Goal: Task Accomplishment & Management: Manage account settings

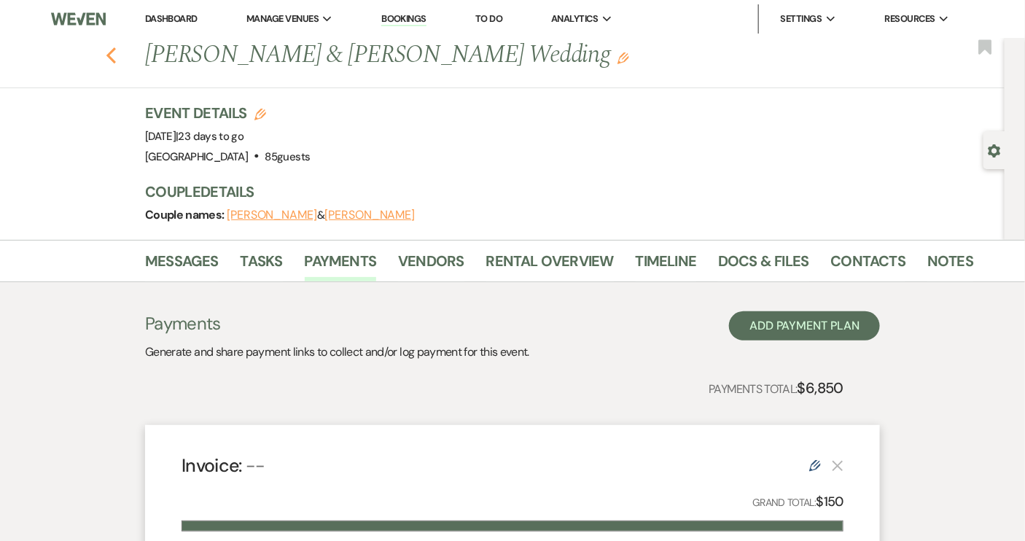
click at [116, 53] on icon "Previous" at bounding box center [111, 55] width 11 height 17
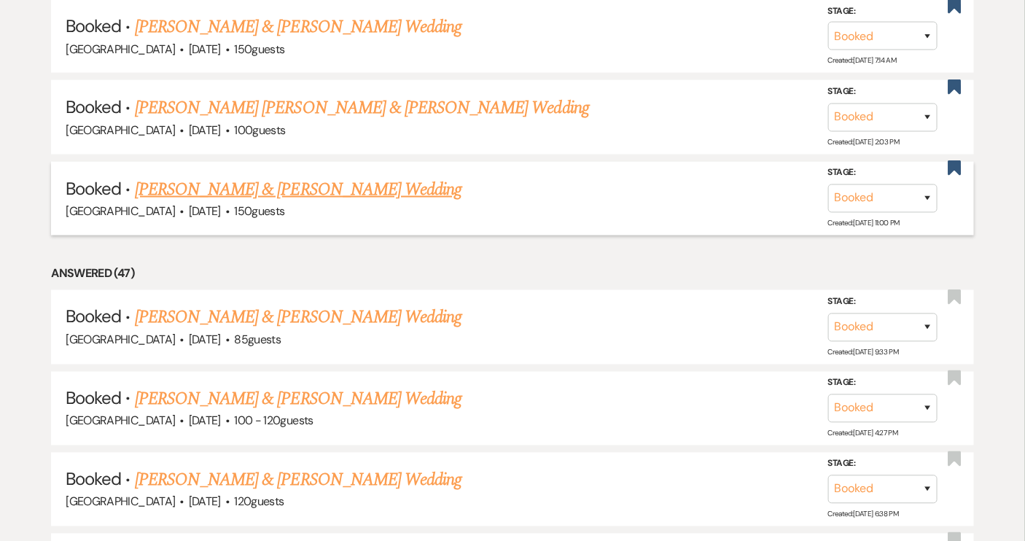
scroll to position [794, 0]
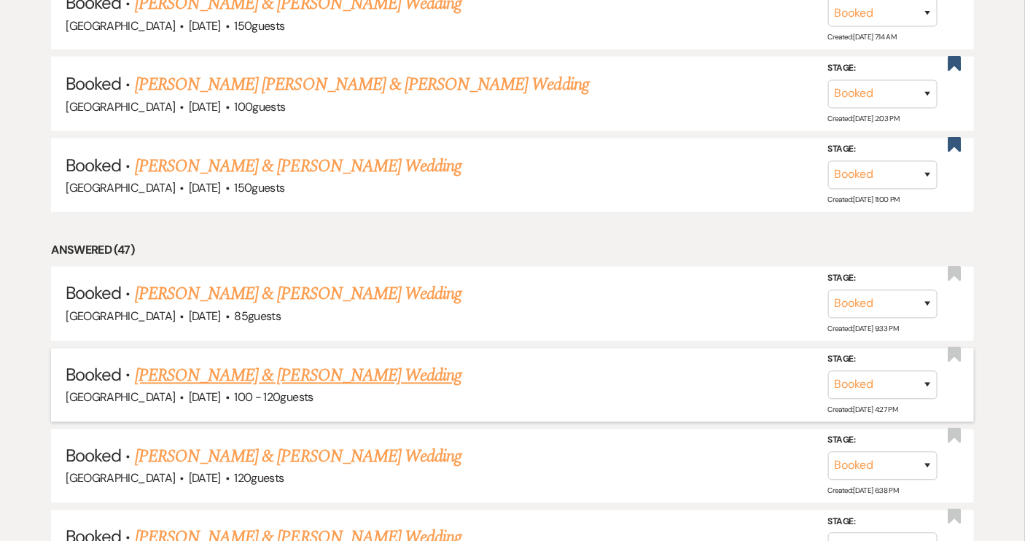
click at [274, 367] on link "[PERSON_NAME] & [PERSON_NAME] Wedding" at bounding box center [298, 376] width 326 height 26
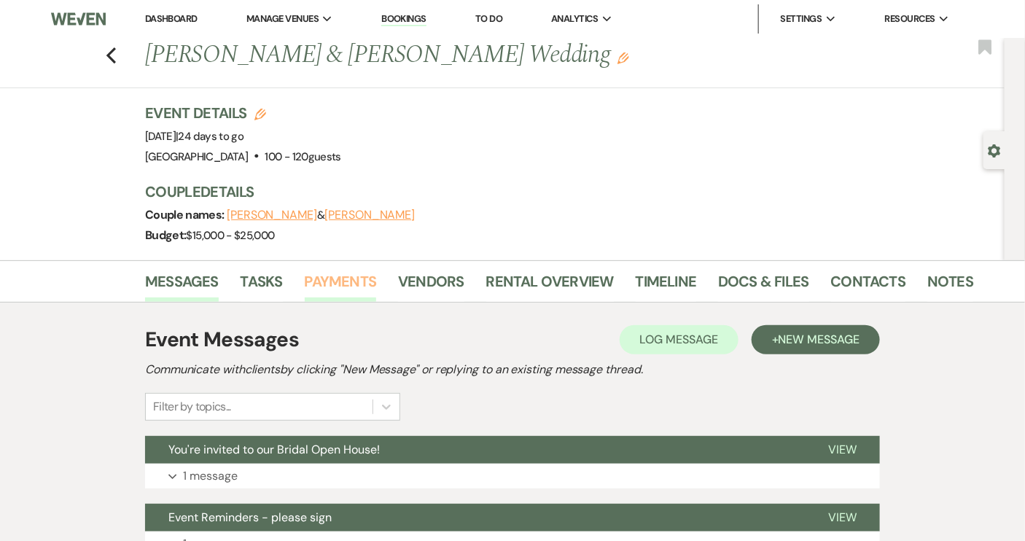
click at [341, 277] on link "Payments" at bounding box center [341, 286] width 72 height 32
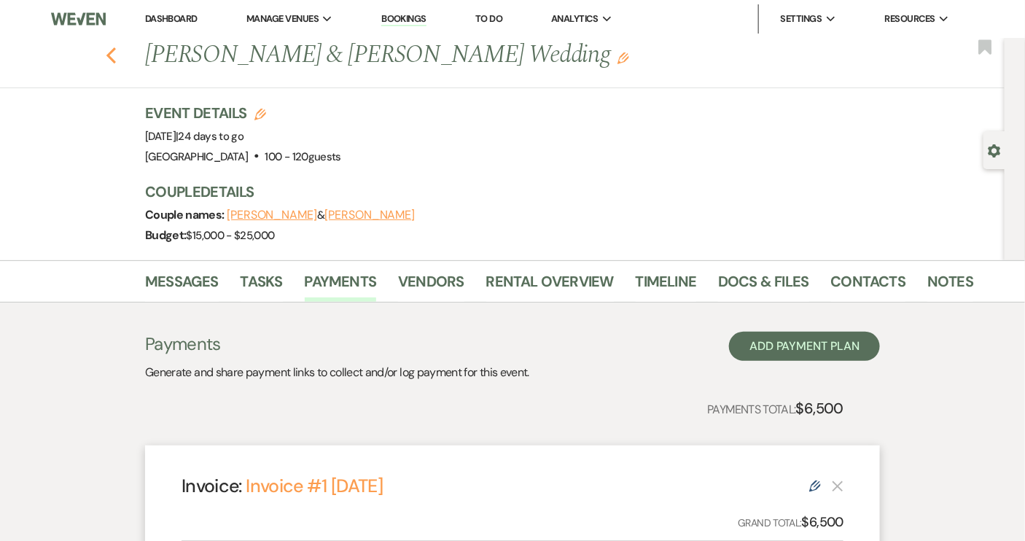
click at [111, 52] on icon "Previous" at bounding box center [111, 55] width 11 height 17
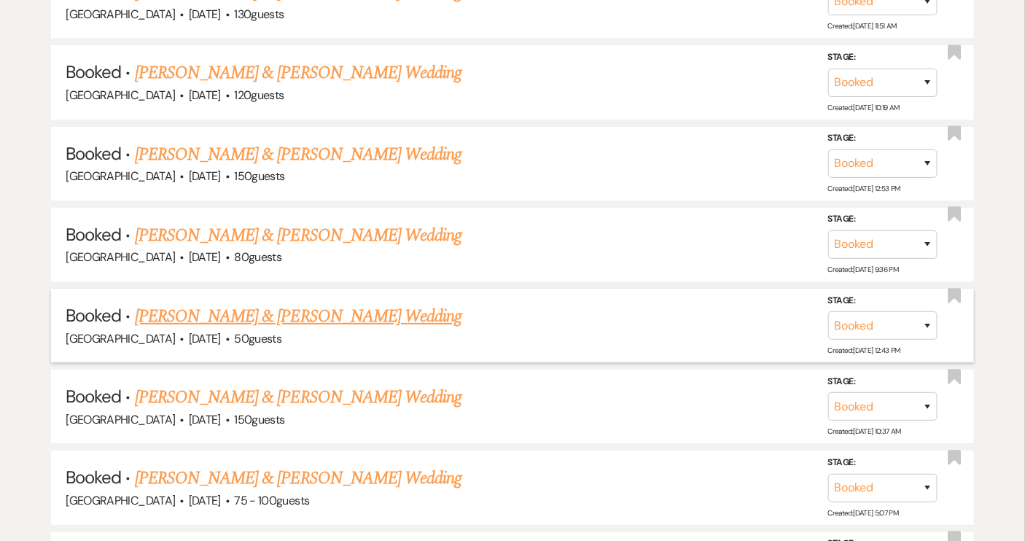
scroll to position [1921, 0]
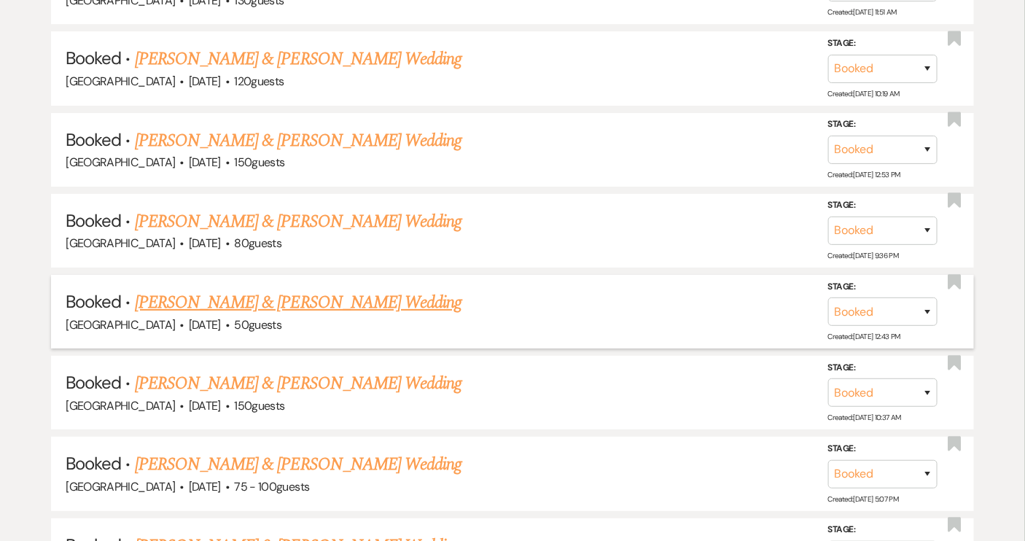
click at [277, 289] on link "[PERSON_NAME] & [PERSON_NAME] Wedding" at bounding box center [298, 302] width 326 height 26
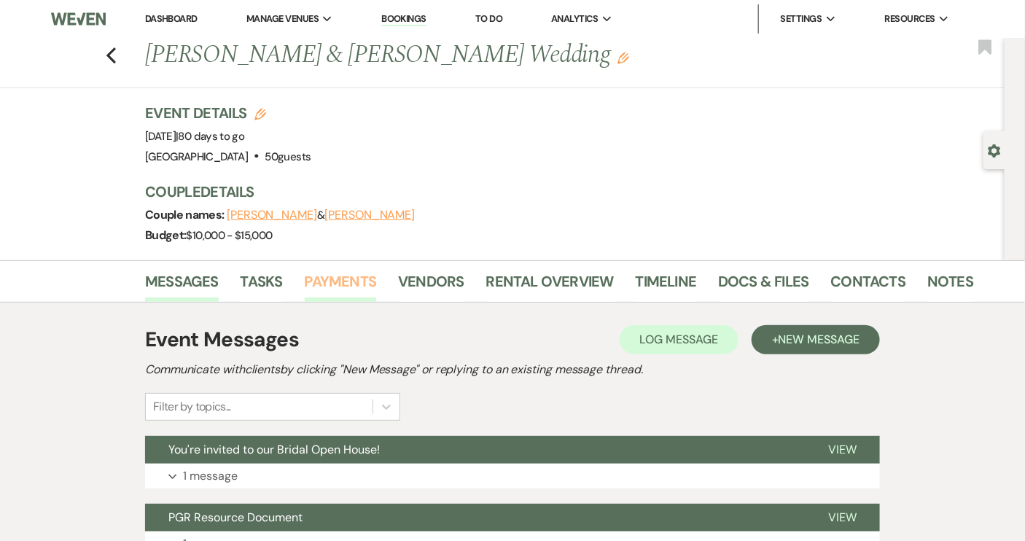
click at [334, 278] on link "Payments" at bounding box center [341, 286] width 72 height 32
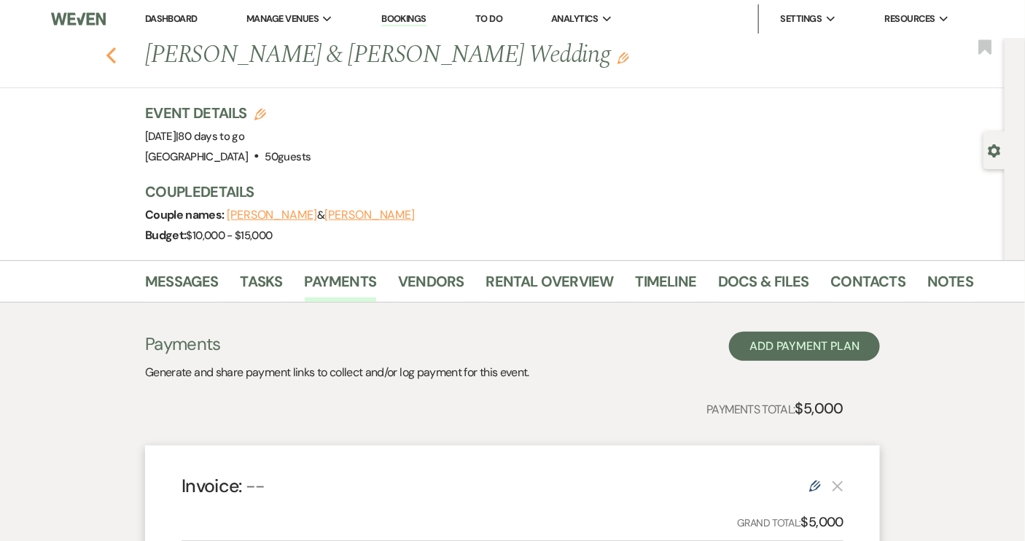
click at [117, 55] on icon "Previous" at bounding box center [111, 55] width 11 height 17
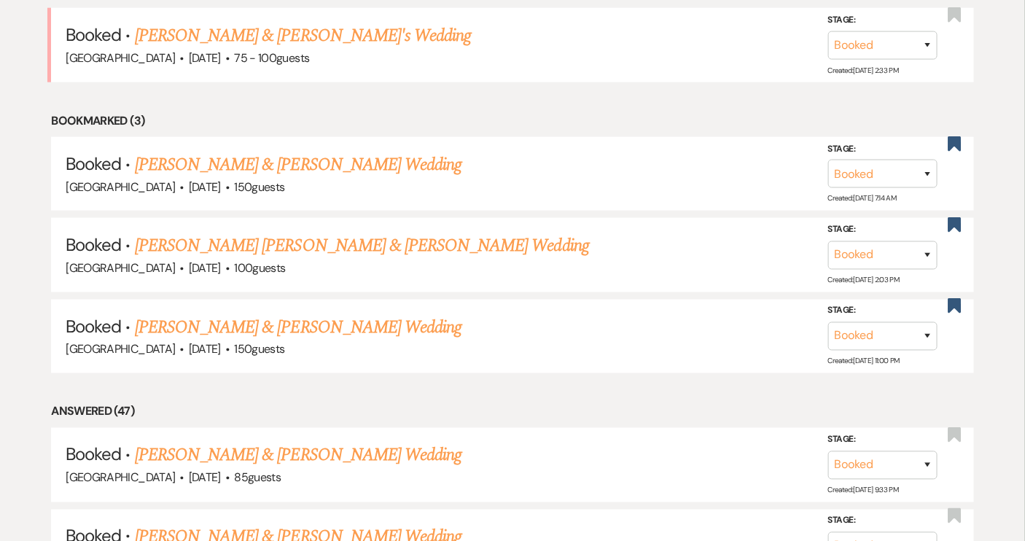
scroll to position [463, 0]
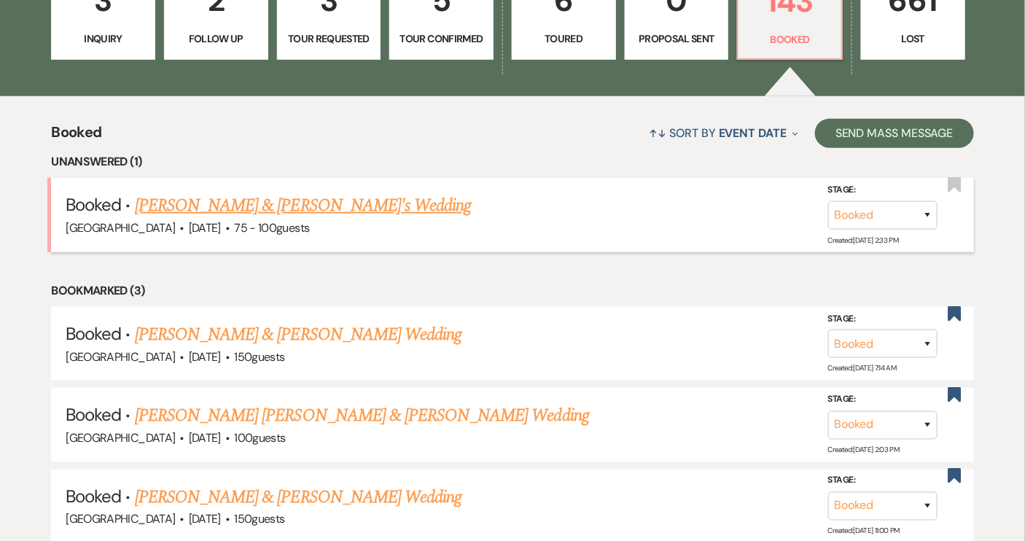
click at [265, 214] on link "[PERSON_NAME] & [PERSON_NAME]'s Wedding" at bounding box center [303, 205] width 337 height 26
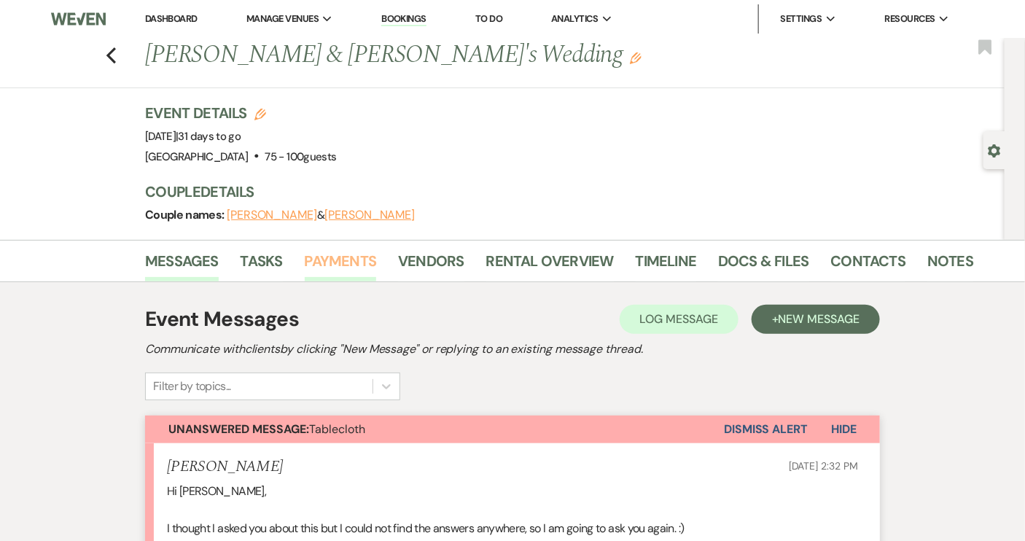
click at [329, 271] on link "Payments" at bounding box center [341, 265] width 72 height 32
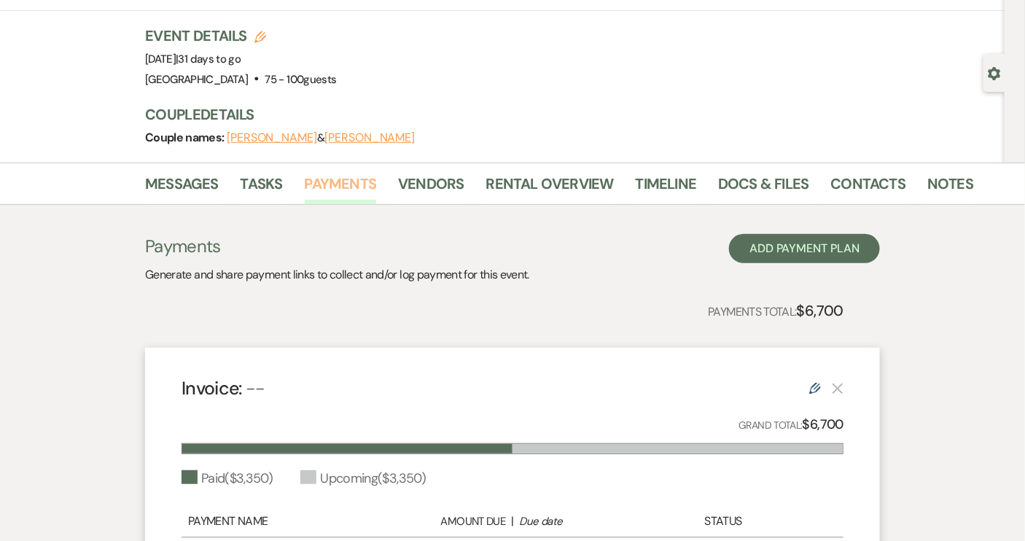
scroll to position [265, 0]
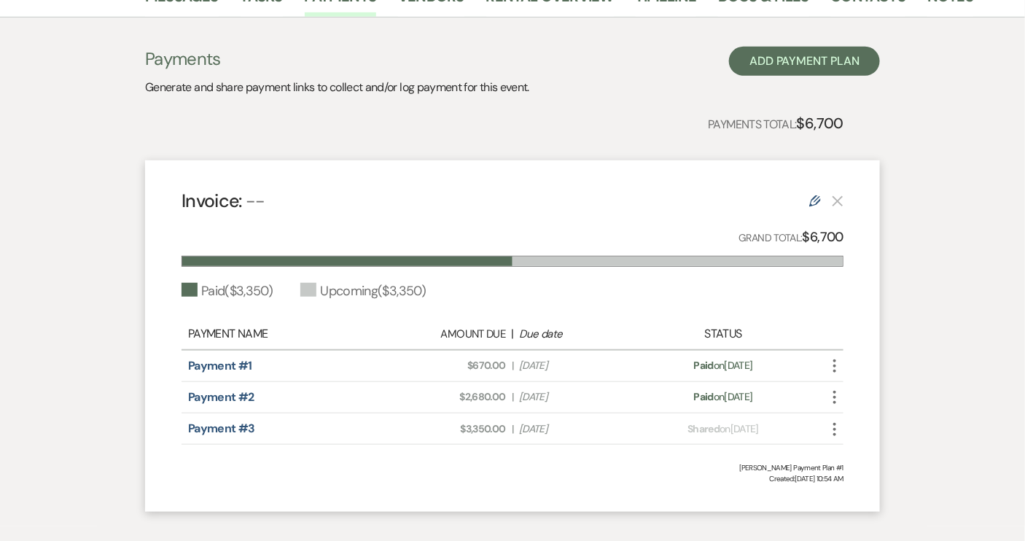
click at [831, 427] on icon "More" at bounding box center [834, 428] width 17 height 17
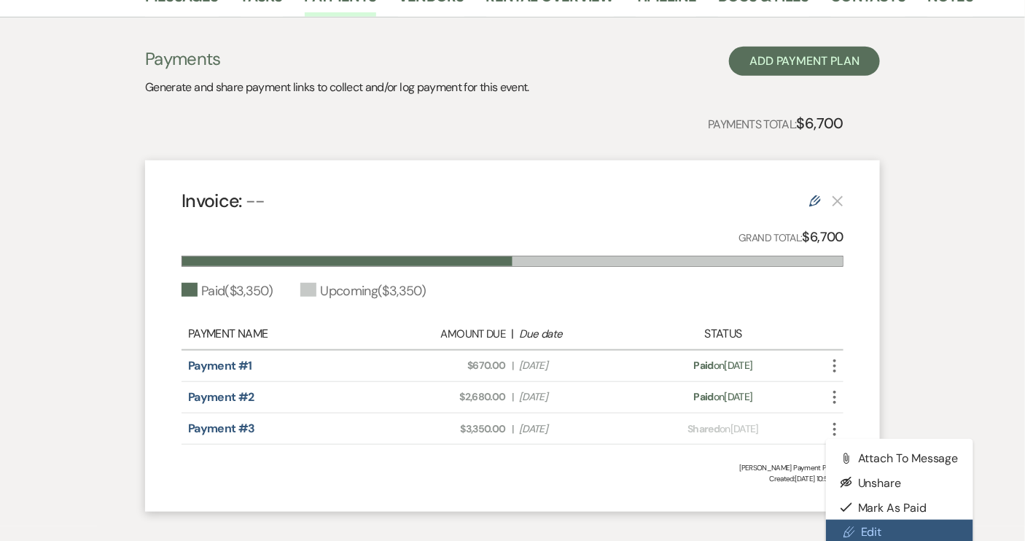
click at [849, 531] on use at bounding box center [849, 531] width 11 height 11
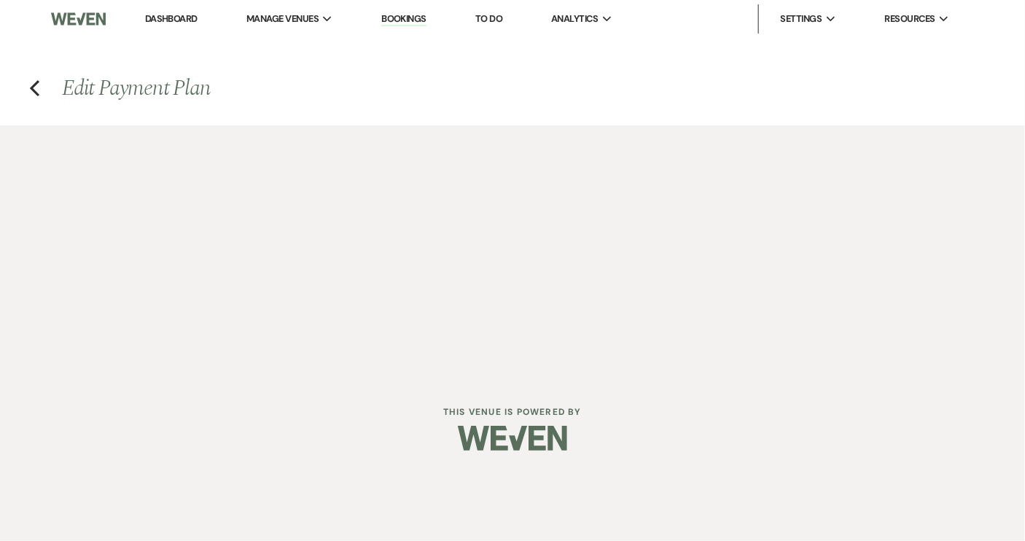
select select "1"
select select "true"
select select "2"
select select "percentage"
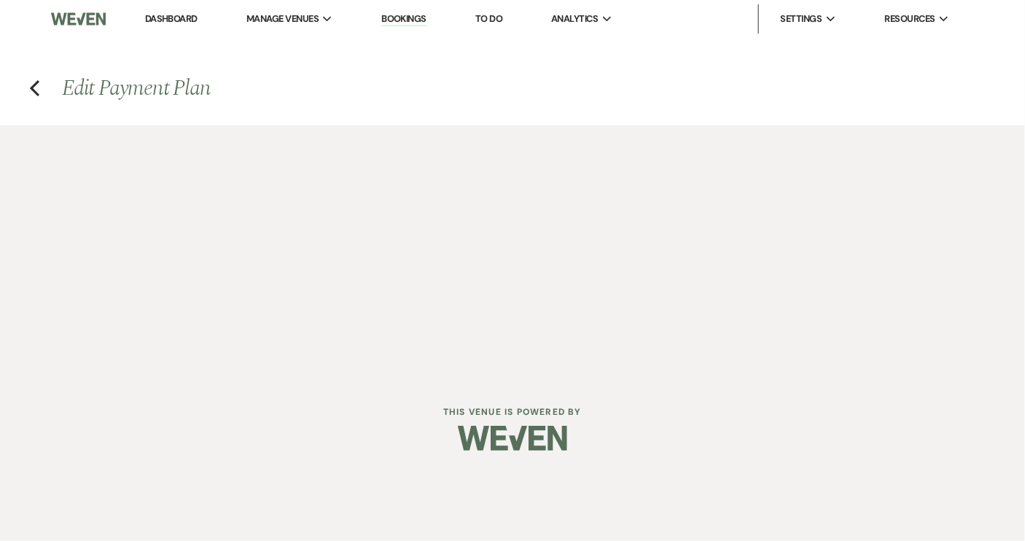
select select "true"
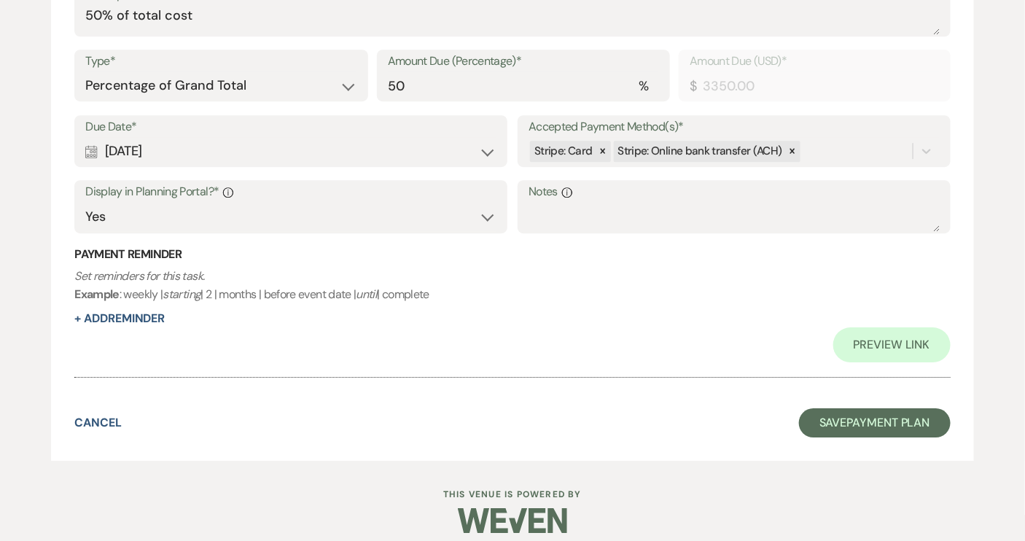
scroll to position [1523, 0]
click at [157, 313] on button "+ Add Reminder" at bounding box center [119, 319] width 90 height 12
select select "client"
select select "days"
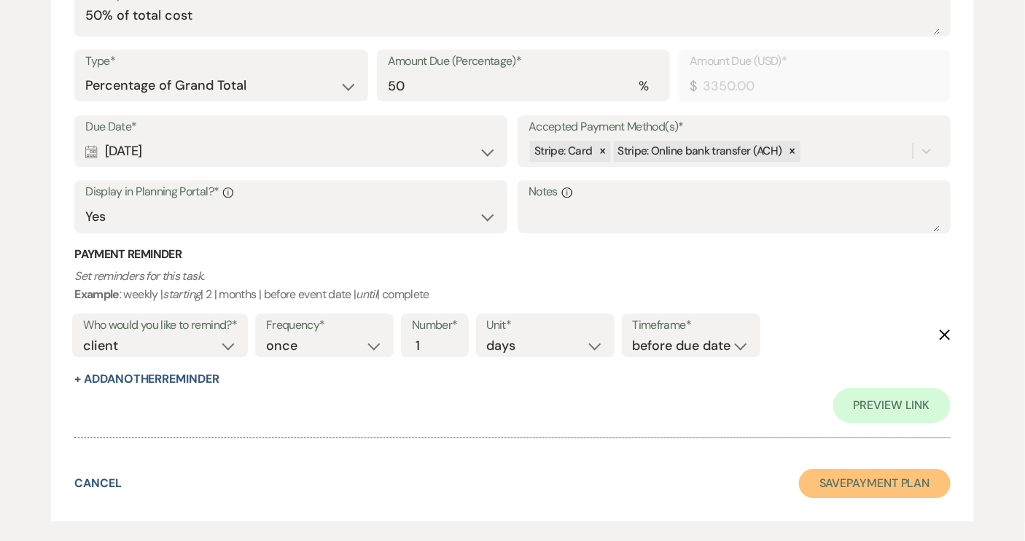
click at [842, 469] on button "Save Payment Plan" at bounding box center [875, 483] width 152 height 29
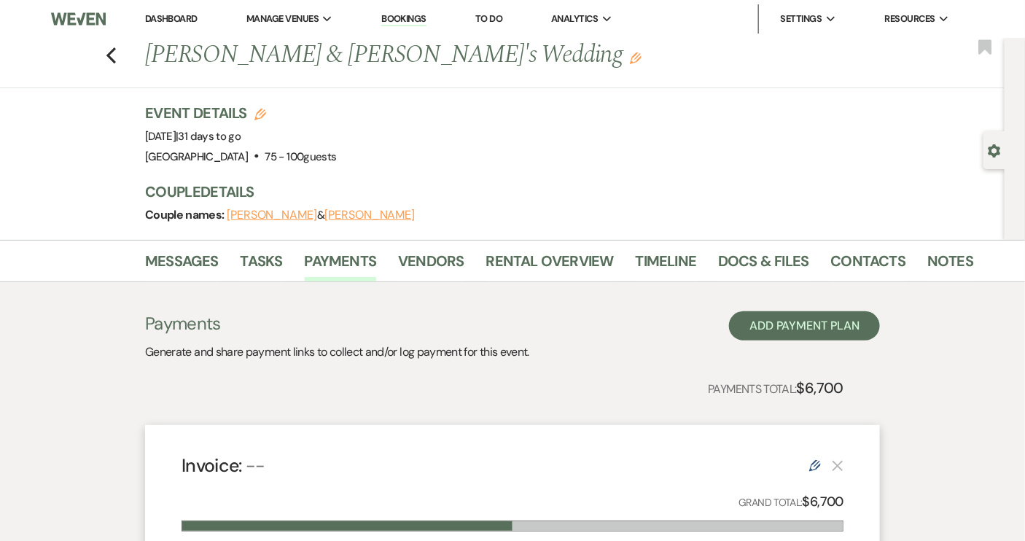
click at [124, 55] on div "Previous [PERSON_NAME] & [PERSON_NAME] II's Wedding Edit Bookmark" at bounding box center [499, 63] width 1012 height 50
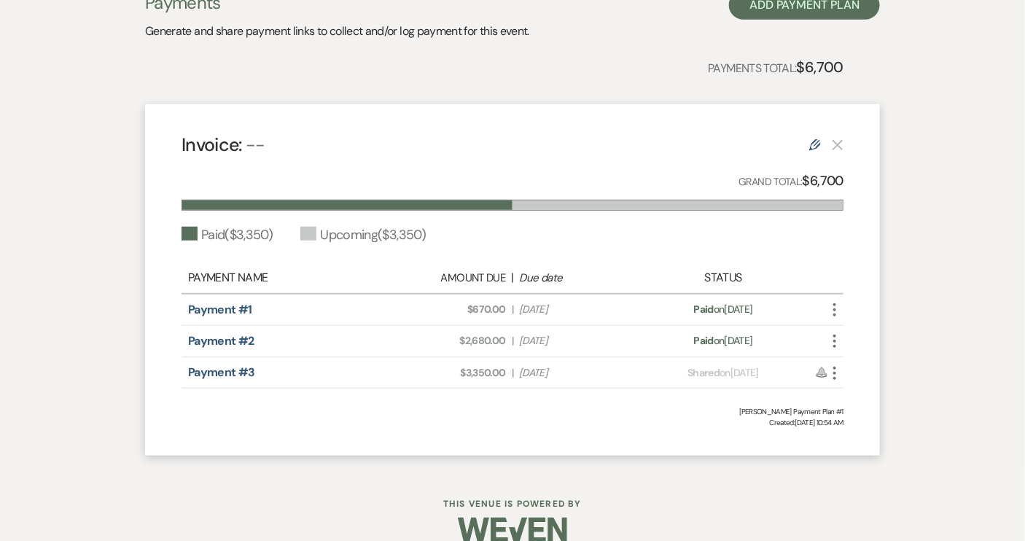
scroll to position [342, 0]
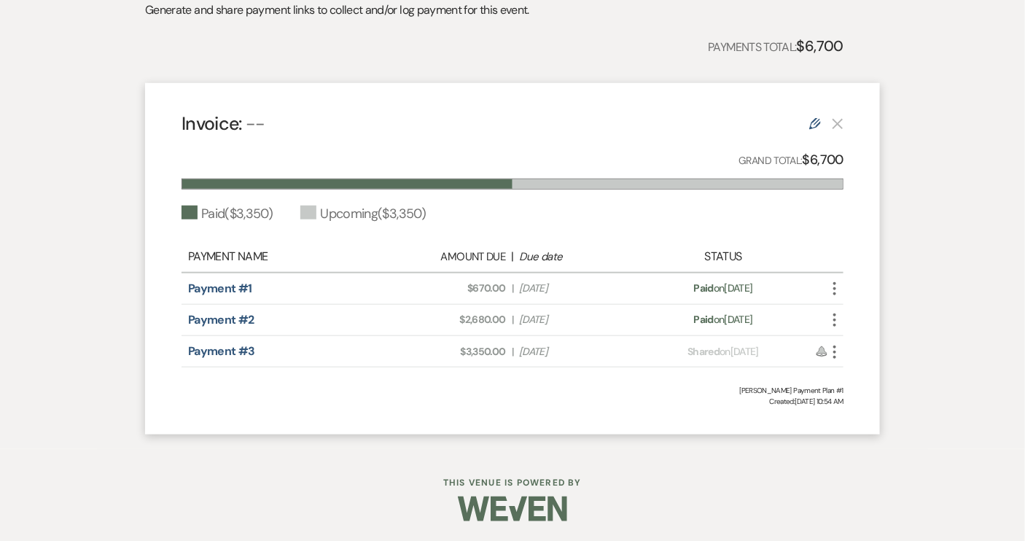
click at [836, 347] on icon "More" at bounding box center [834, 351] width 17 height 17
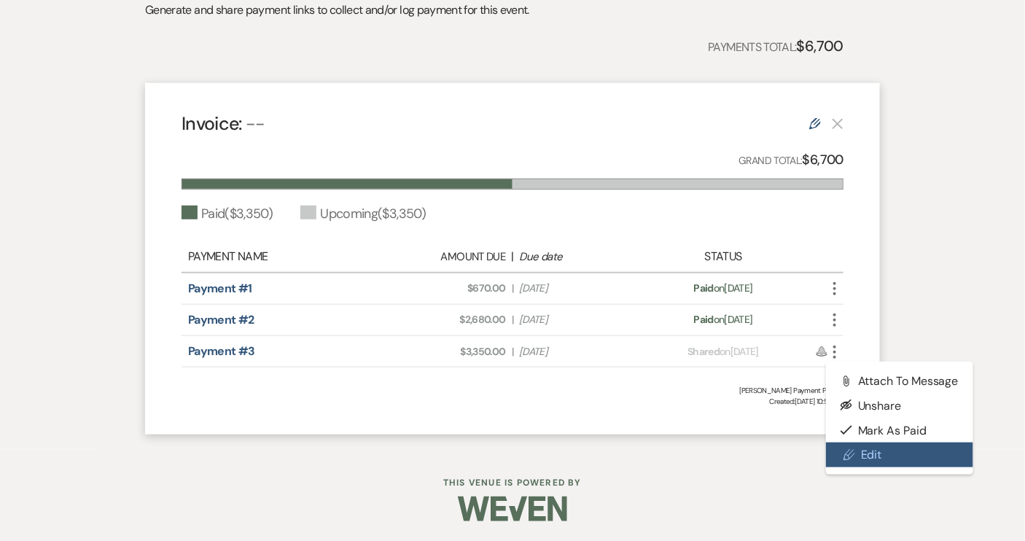
click at [850, 449] on icon "Pencil" at bounding box center [849, 455] width 12 height 12
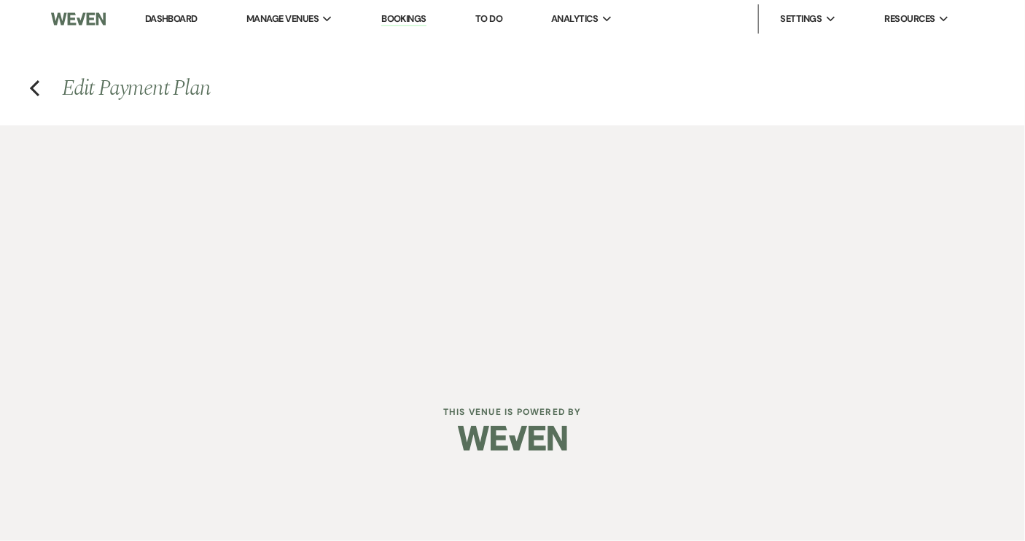
select select "1"
select select "true"
select select "2"
select select "percentage"
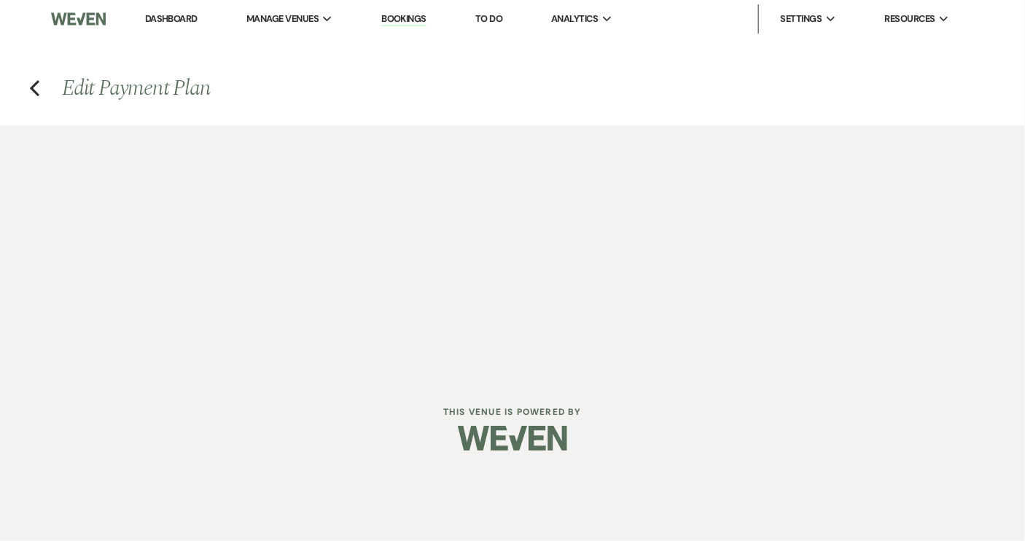
select select "true"
select select "client"
select select "days"
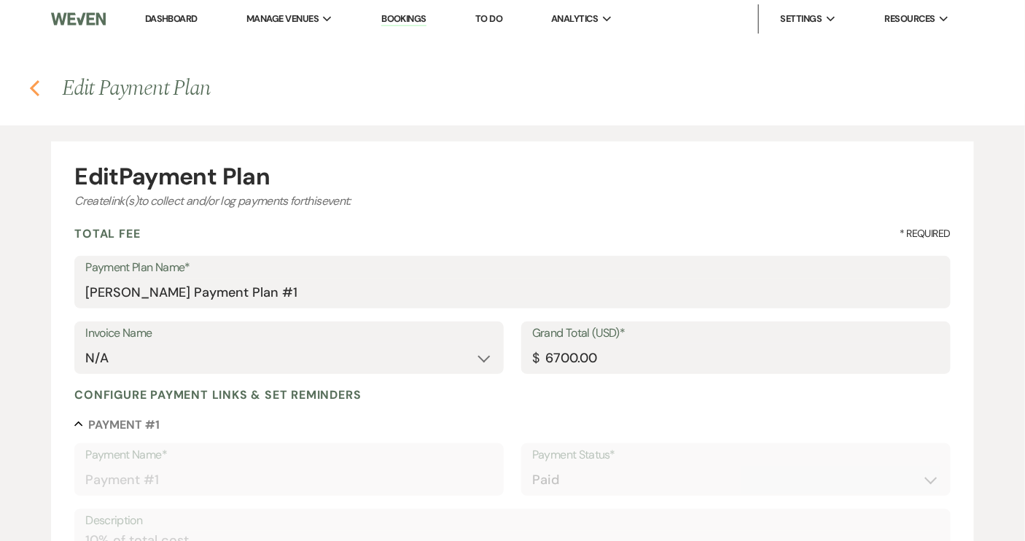
click at [34, 85] on use "button" at bounding box center [34, 88] width 9 height 16
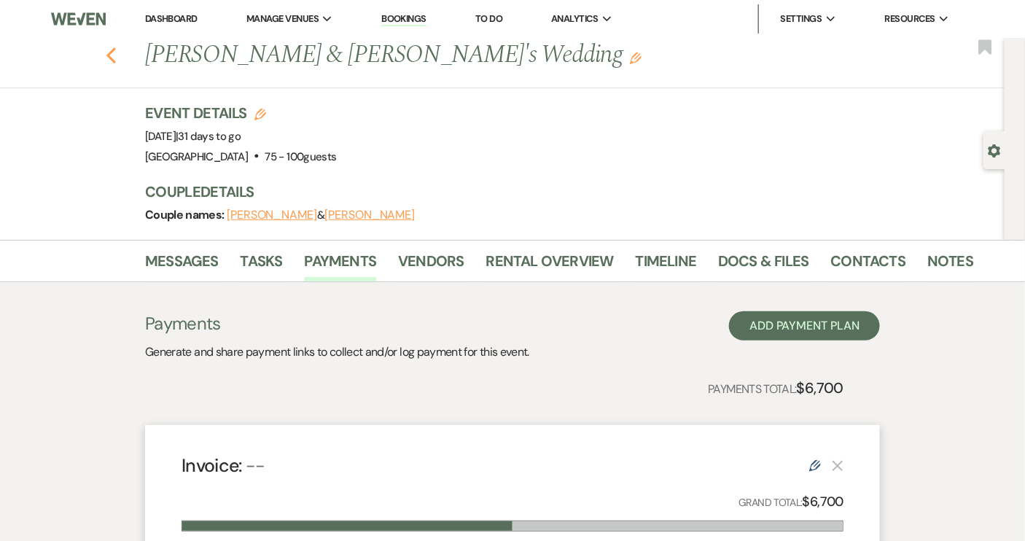
click at [113, 54] on use "button" at bounding box center [110, 55] width 9 height 16
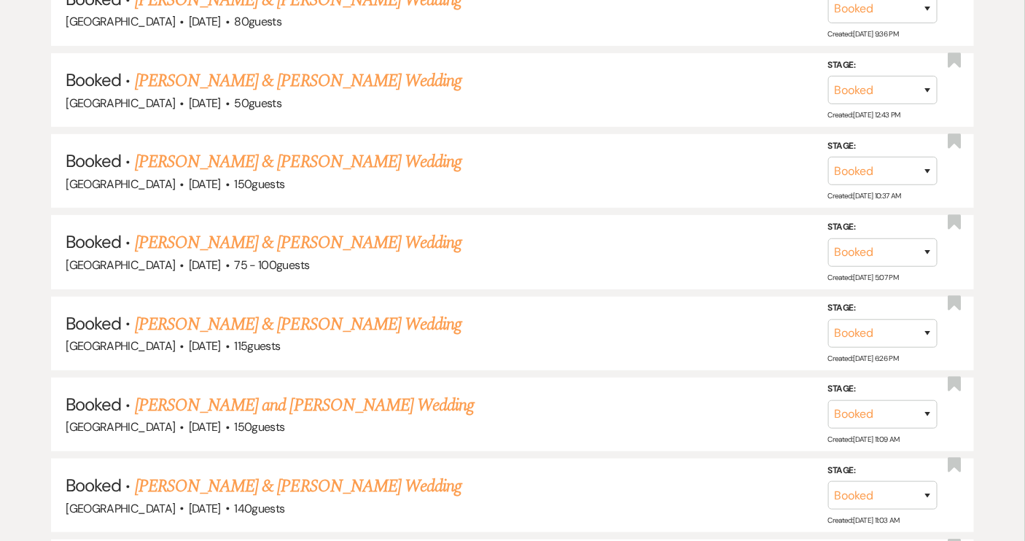
scroll to position [2054, 0]
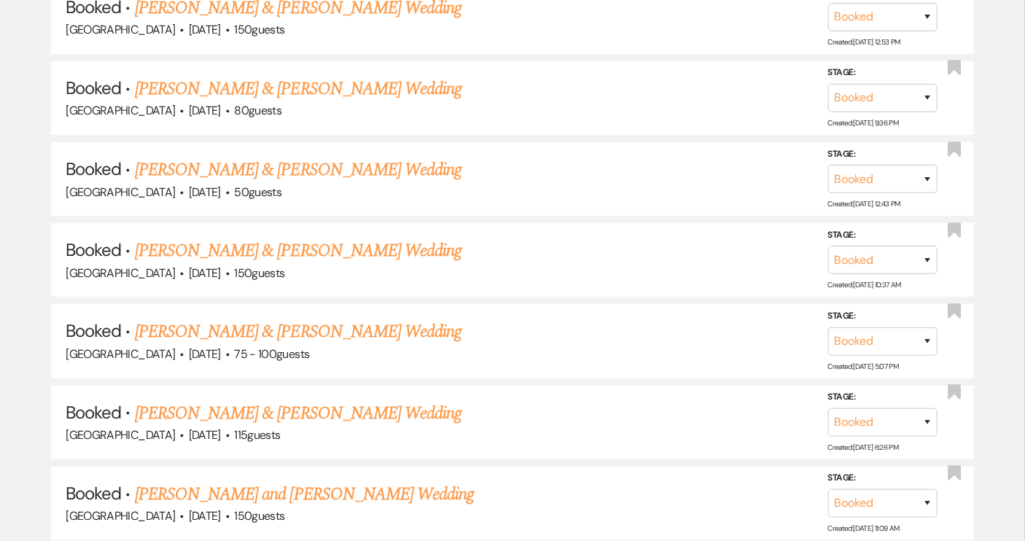
click at [348, 318] on link "[PERSON_NAME] & [PERSON_NAME] Wedding" at bounding box center [298, 331] width 326 height 26
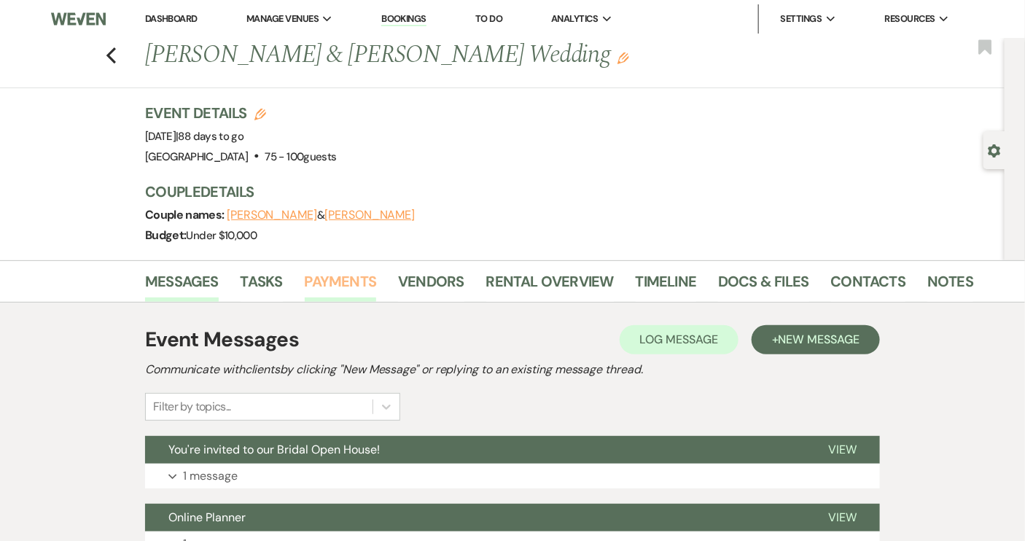
click at [346, 283] on link "Payments" at bounding box center [341, 286] width 72 height 32
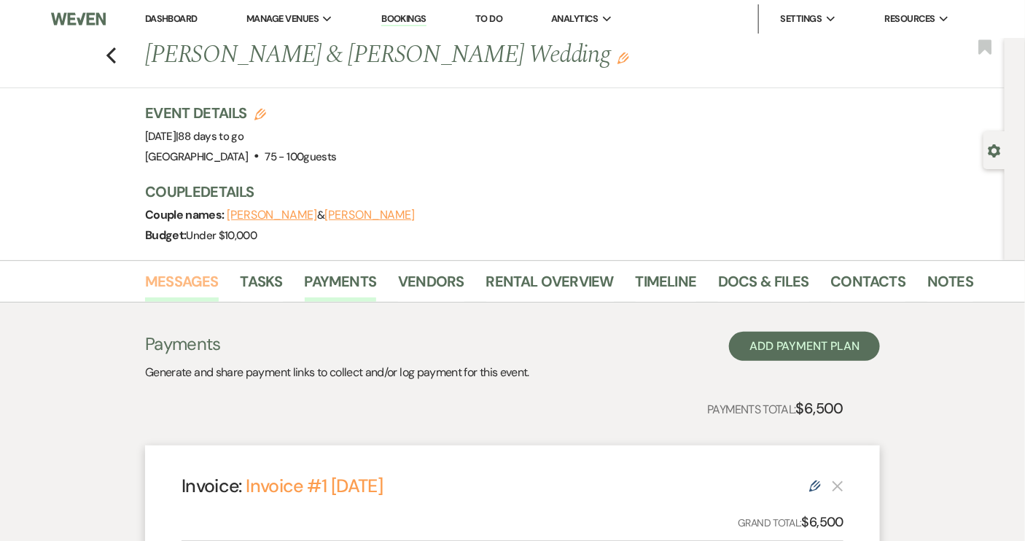
click at [208, 284] on link "Messages" at bounding box center [182, 286] width 74 height 32
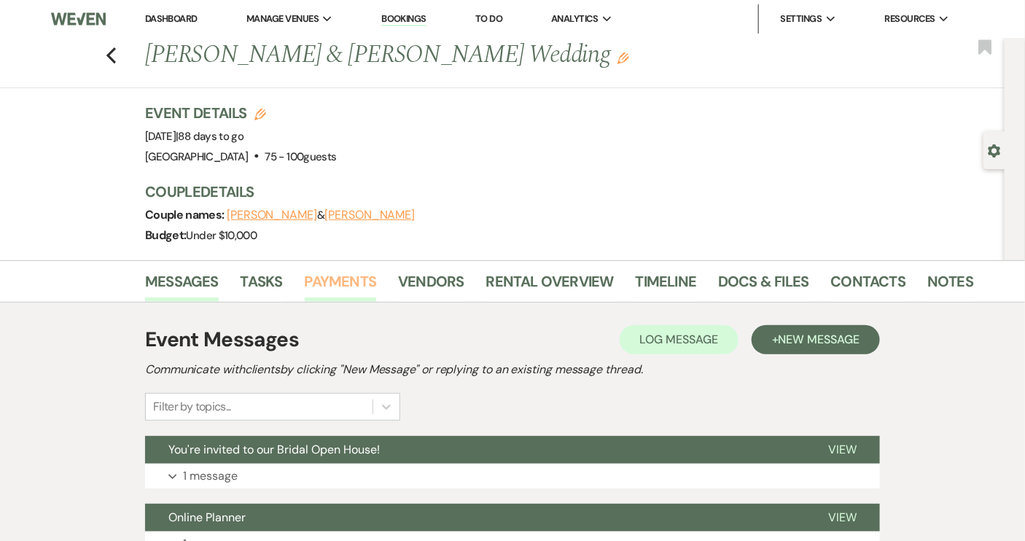
click at [349, 278] on link "Payments" at bounding box center [341, 286] width 72 height 32
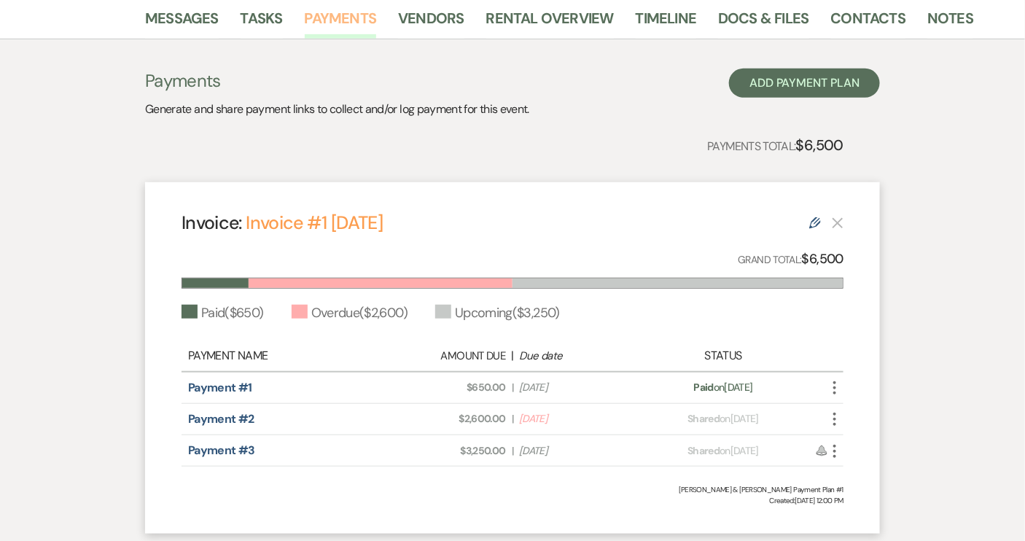
scroll to position [265, 0]
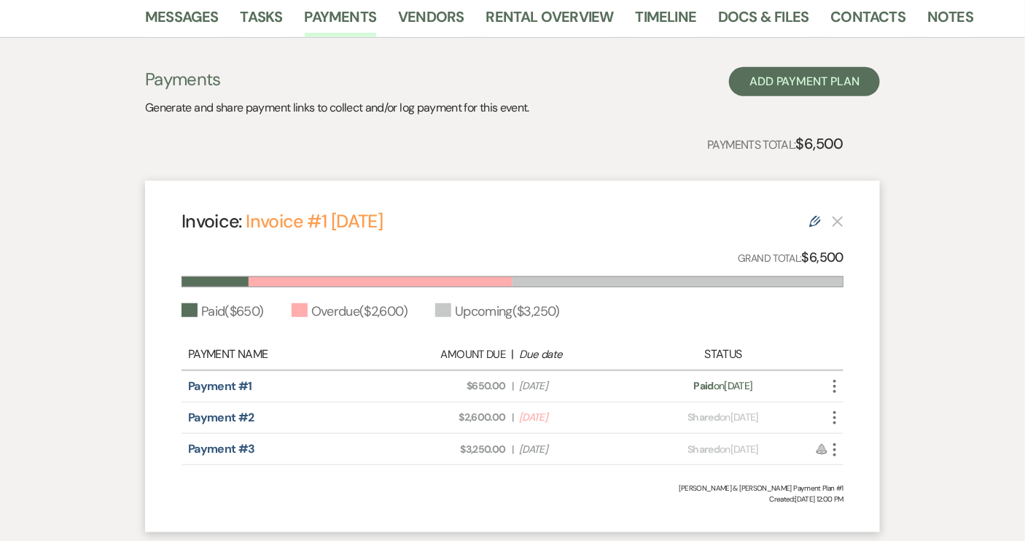
click at [833, 448] on icon "More" at bounding box center [834, 449] width 17 height 17
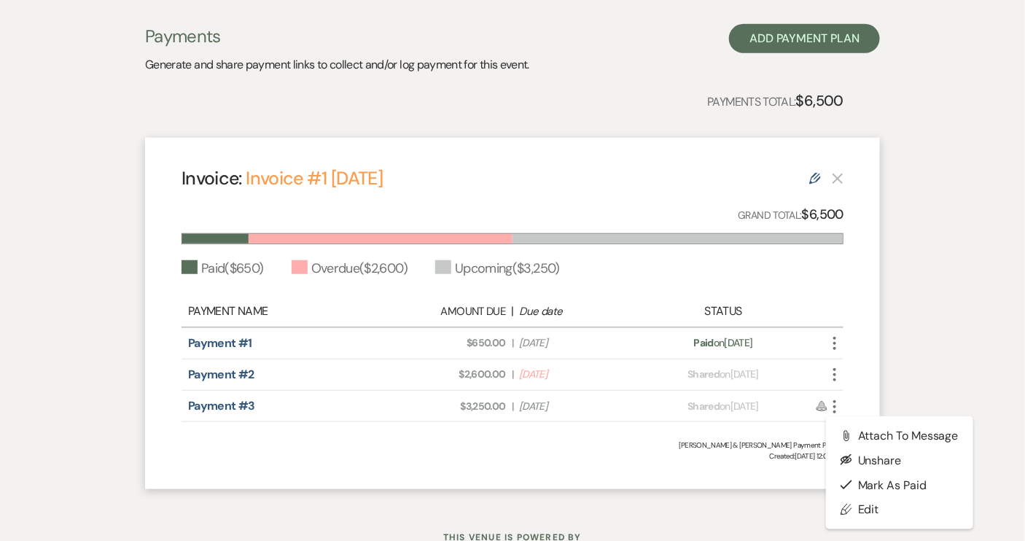
scroll to position [362, 0]
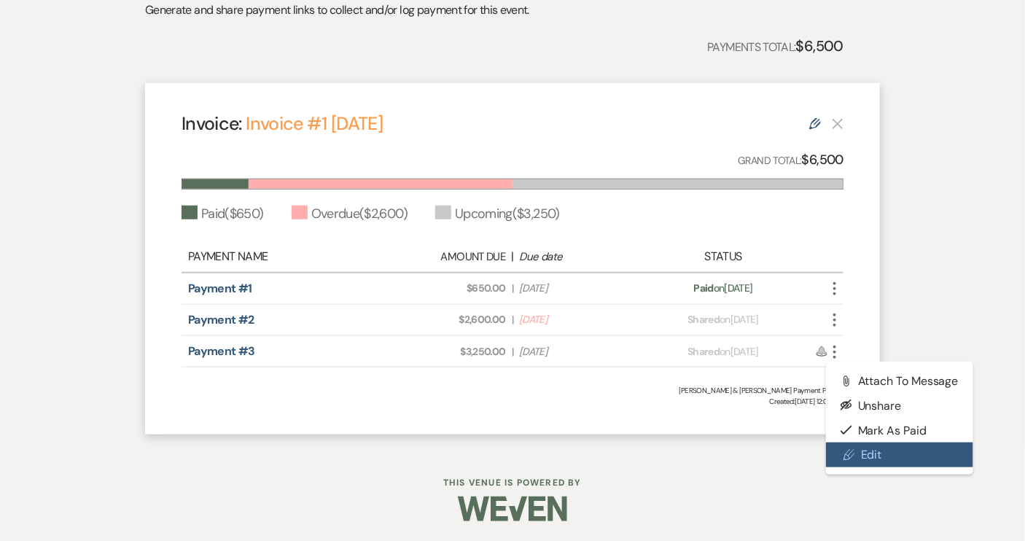
click at [866, 454] on link "Pencil Edit" at bounding box center [899, 454] width 147 height 25
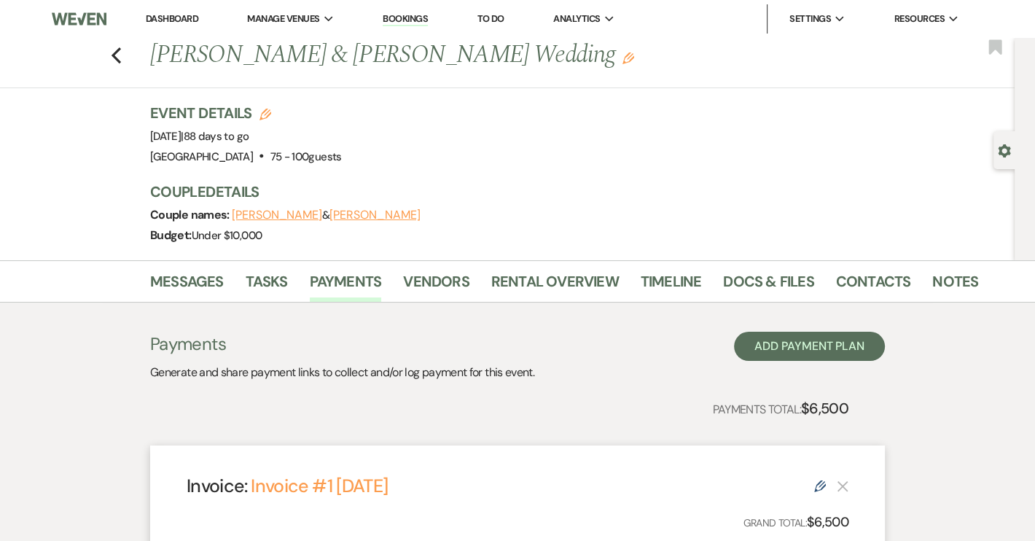
select select "23770"
select select "1"
select select "2"
select select "percentage"
select select "true"
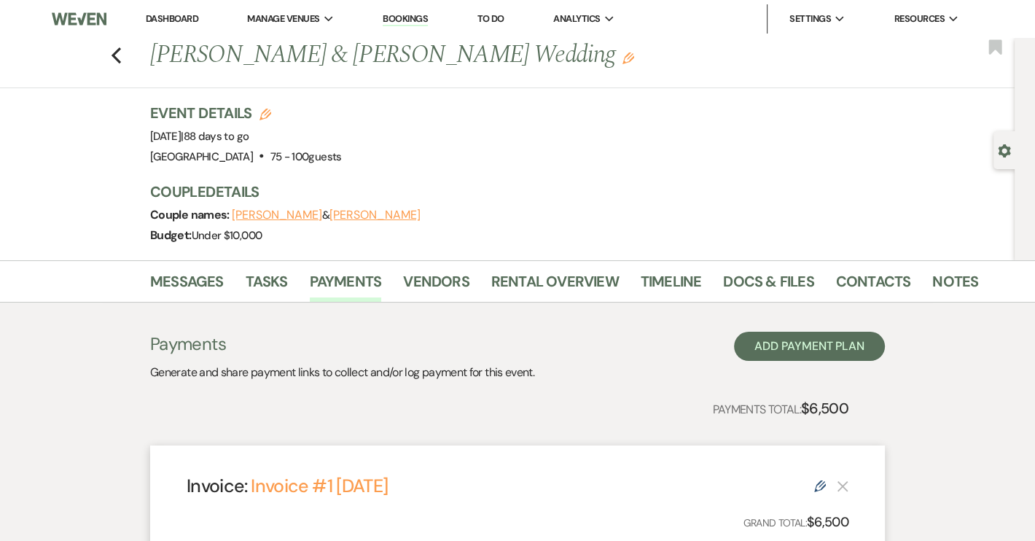
select select "2"
select select "percentage"
select select "true"
select select "client"
select select "weeks"
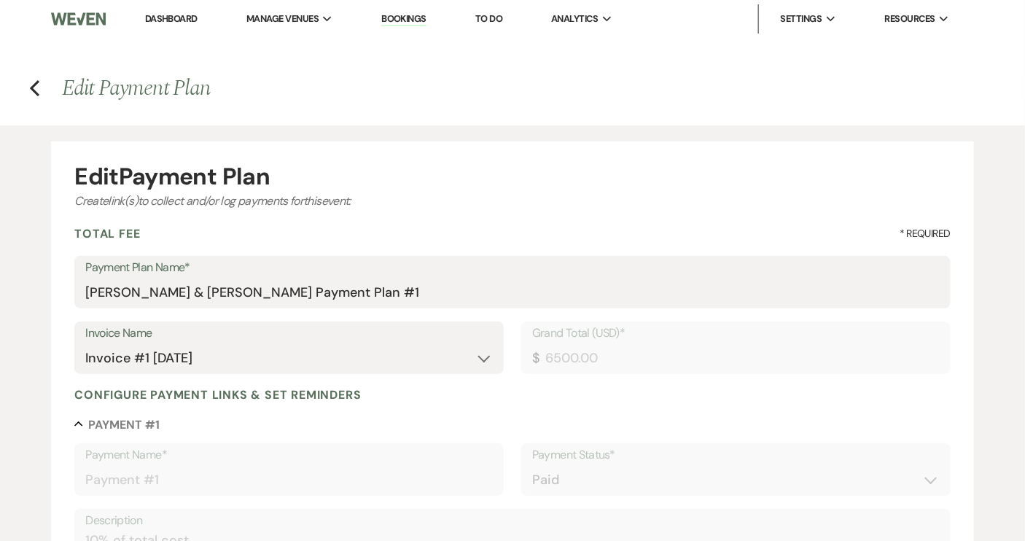
click at [730, 181] on div "Edit Payment Plan" at bounding box center [511, 176] width 875 height 23
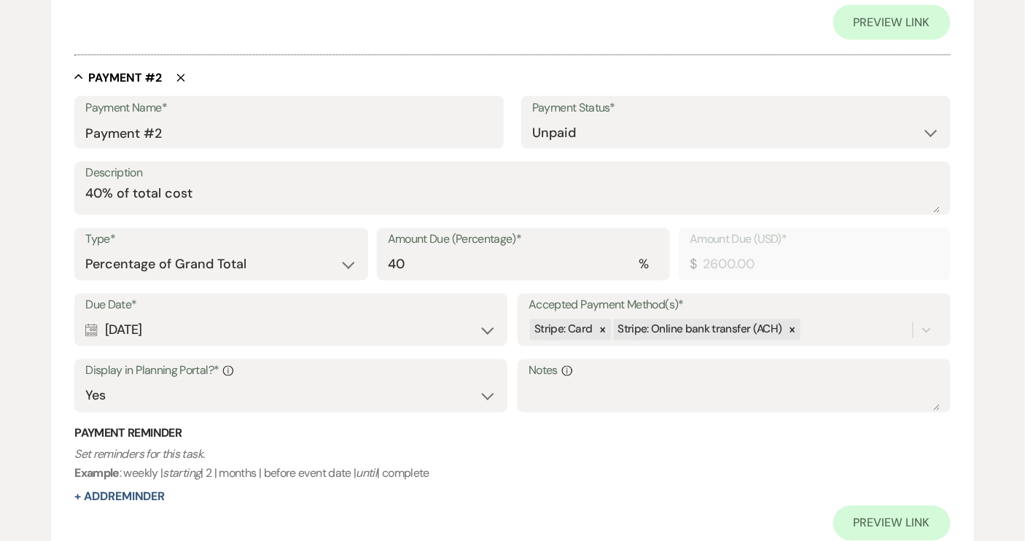
scroll to position [927, 0]
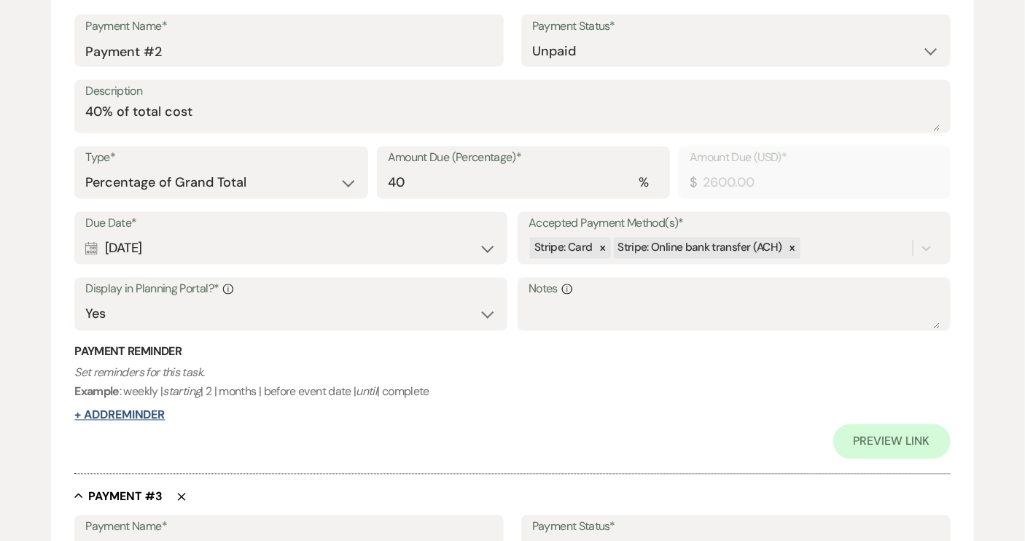
click at [152, 410] on button "+ Add Reminder" at bounding box center [119, 416] width 90 height 12
select select "client"
select select "days"
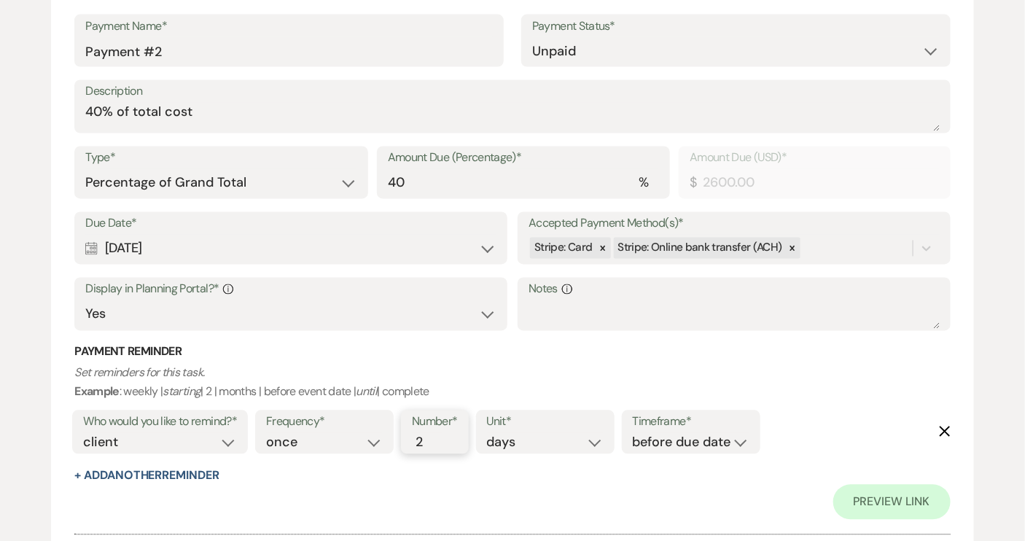
click at [437, 437] on input "2" at bounding box center [427, 443] width 31 height 20
click at [437, 437] on input "3" at bounding box center [427, 443] width 31 height 20
click at [437, 436] on input "4" at bounding box center [427, 443] width 31 height 20
type input "5"
click at [437, 436] on input "5" at bounding box center [427, 443] width 31 height 20
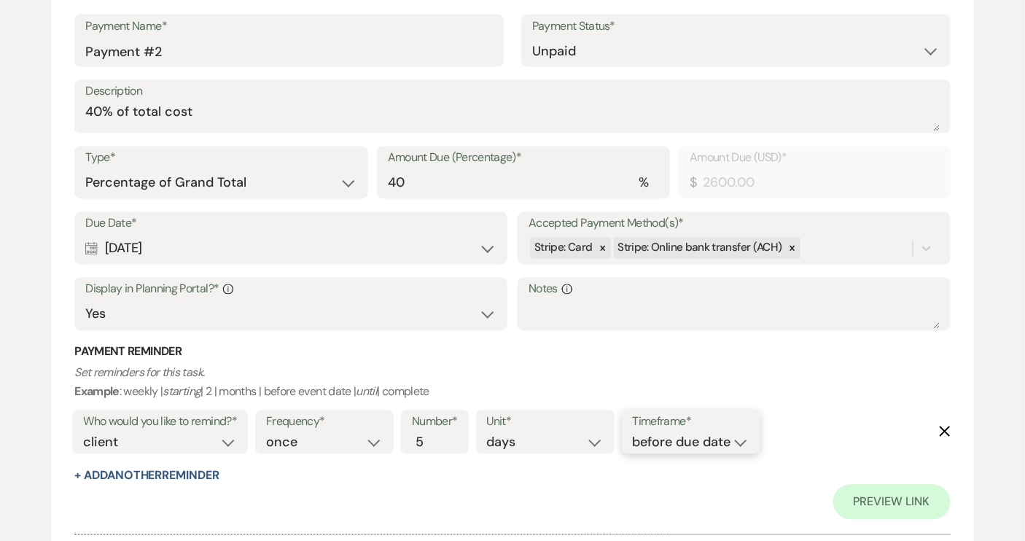
click at [742, 448] on select "before due date after due date on due date on custom date" at bounding box center [691, 443] width 117 height 20
select select "afterDueDate"
click at [635, 433] on select "before due date after due date on due date on custom date" at bounding box center [691, 443] width 117 height 20
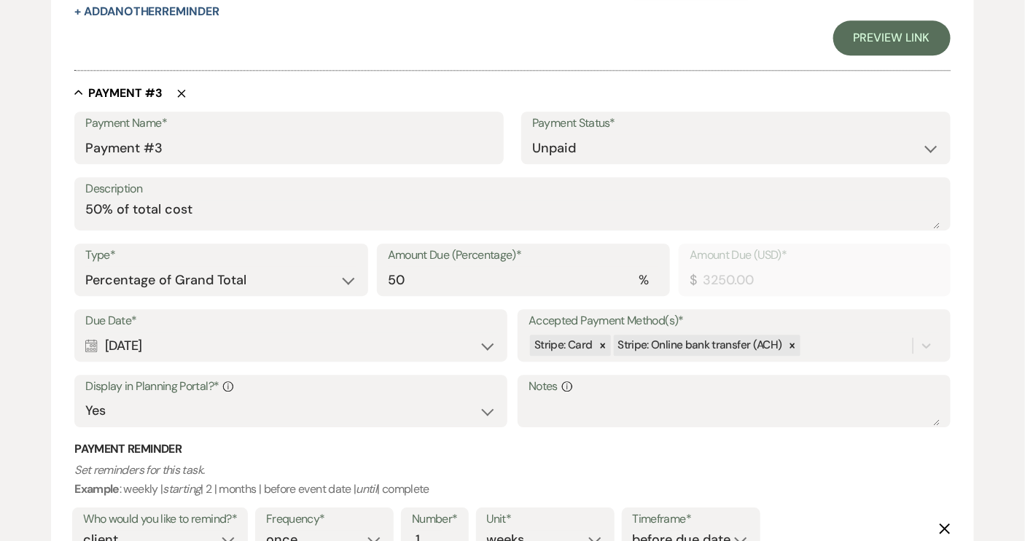
scroll to position [1656, 0]
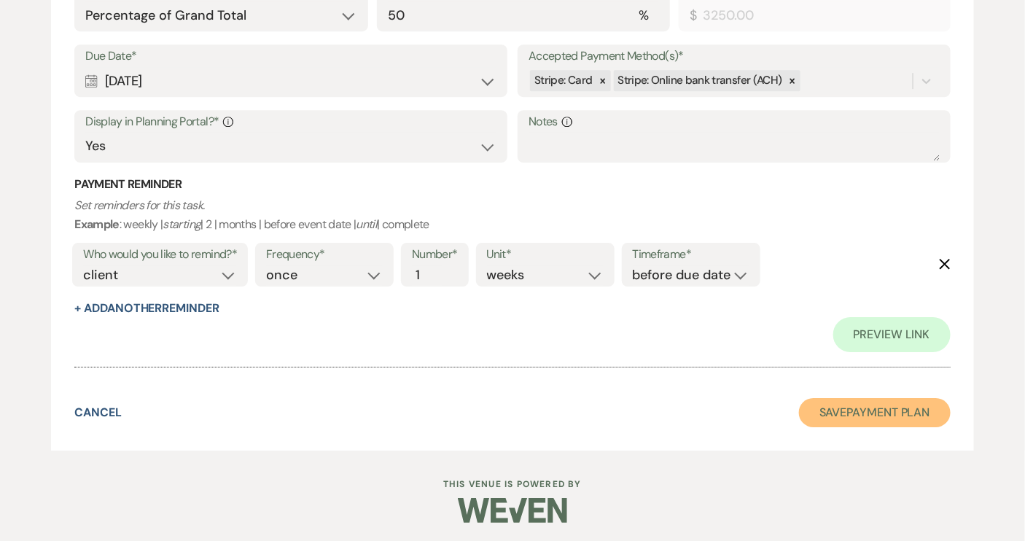
click at [890, 411] on button "Save Payment Plan" at bounding box center [875, 412] width 152 height 29
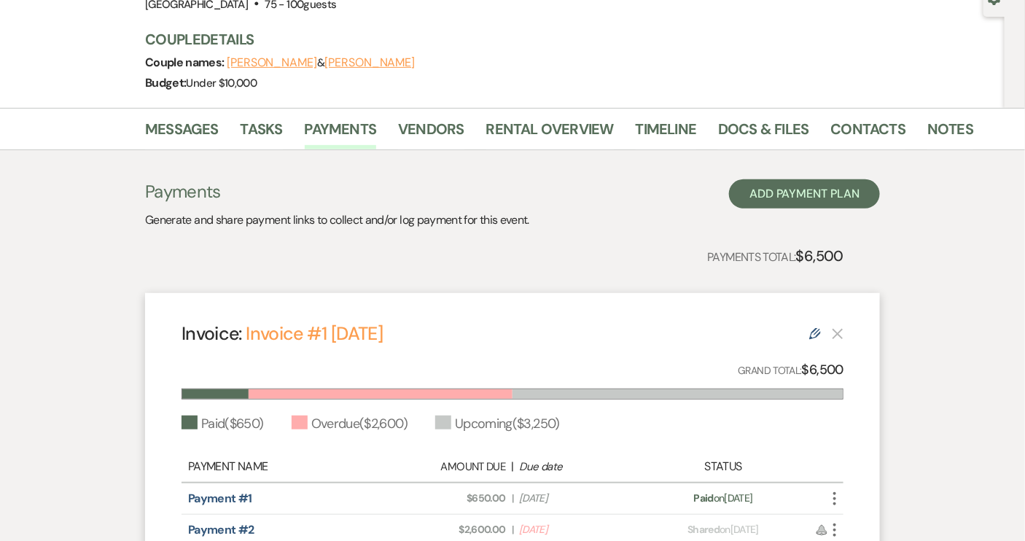
scroll to position [265, 0]
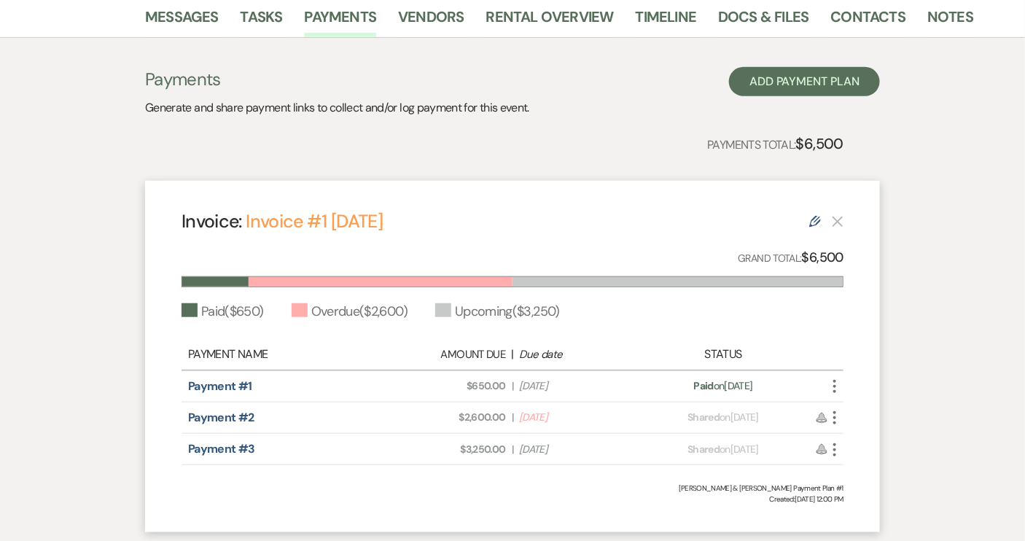
click at [835, 415] on use "button" at bounding box center [834, 417] width 3 height 13
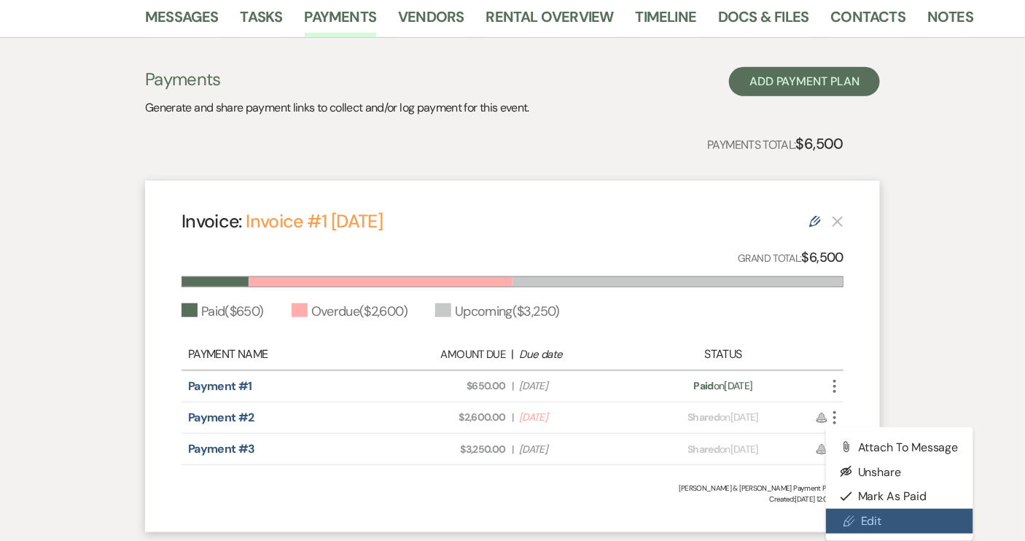
click at [868, 515] on link "Pencil Edit" at bounding box center [899, 521] width 147 height 25
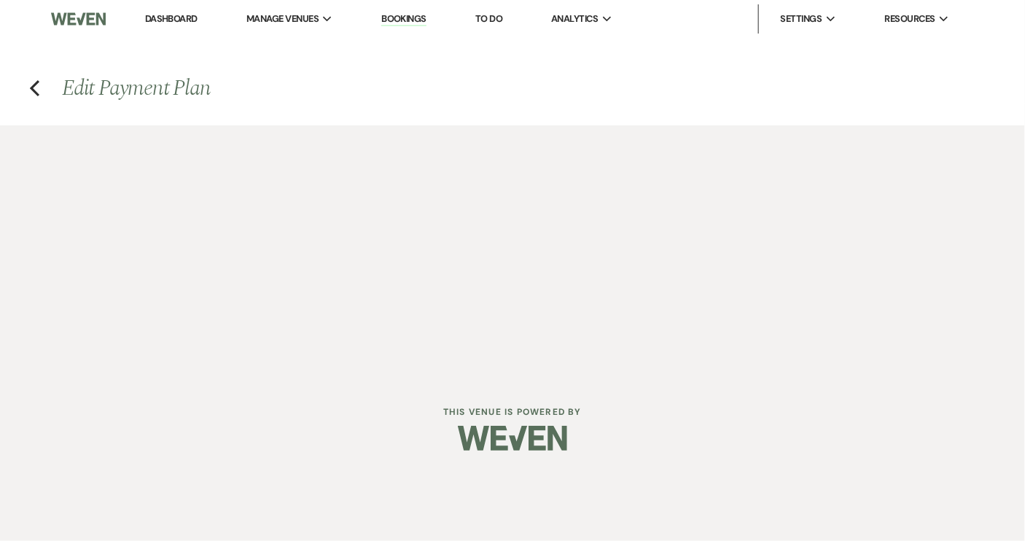
select select "23770"
select select "1"
select select "2"
select select "percentage"
select select "true"
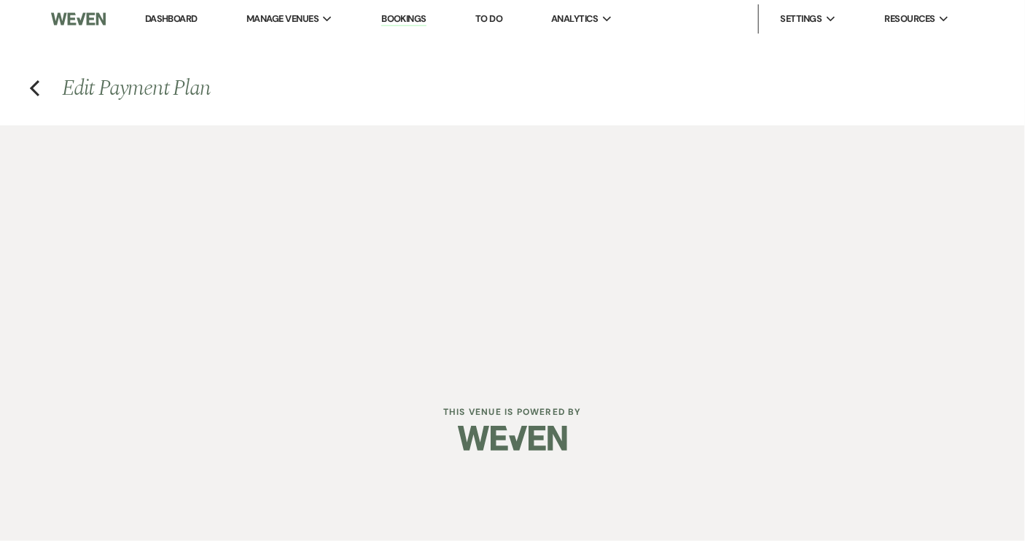
select select "client"
select select "days"
select select "afterDueDate"
select select "2"
select select "percentage"
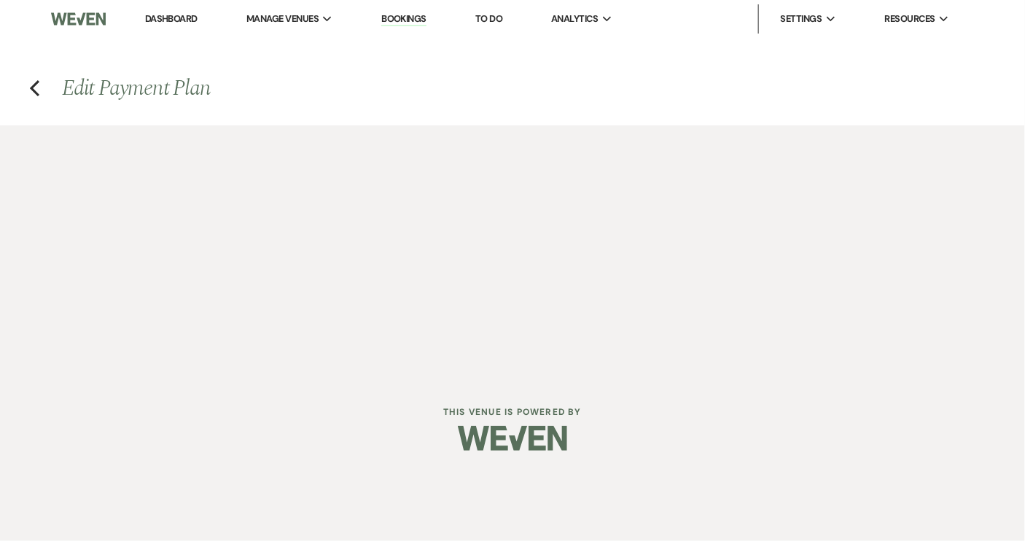
select select "true"
select select "client"
select select "weeks"
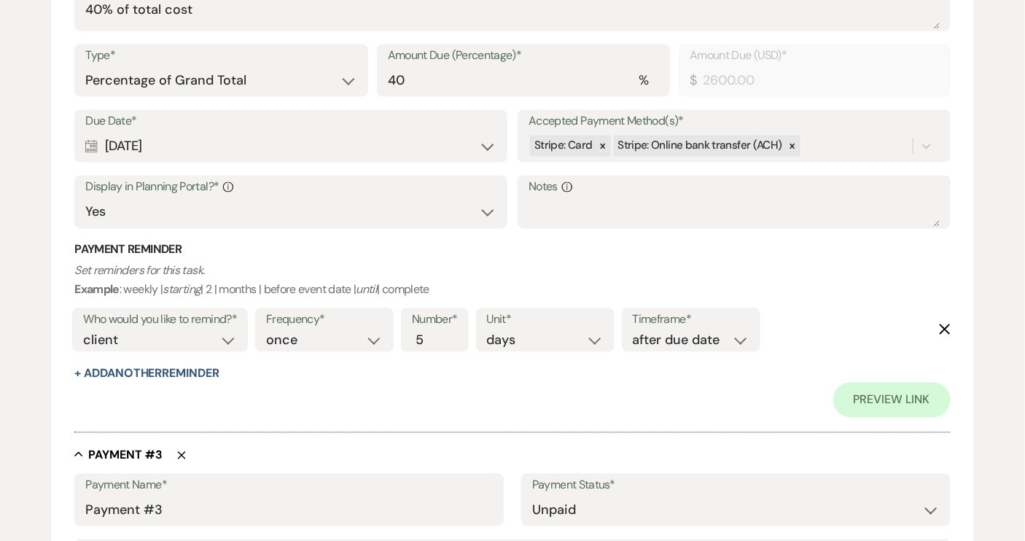
scroll to position [1060, 0]
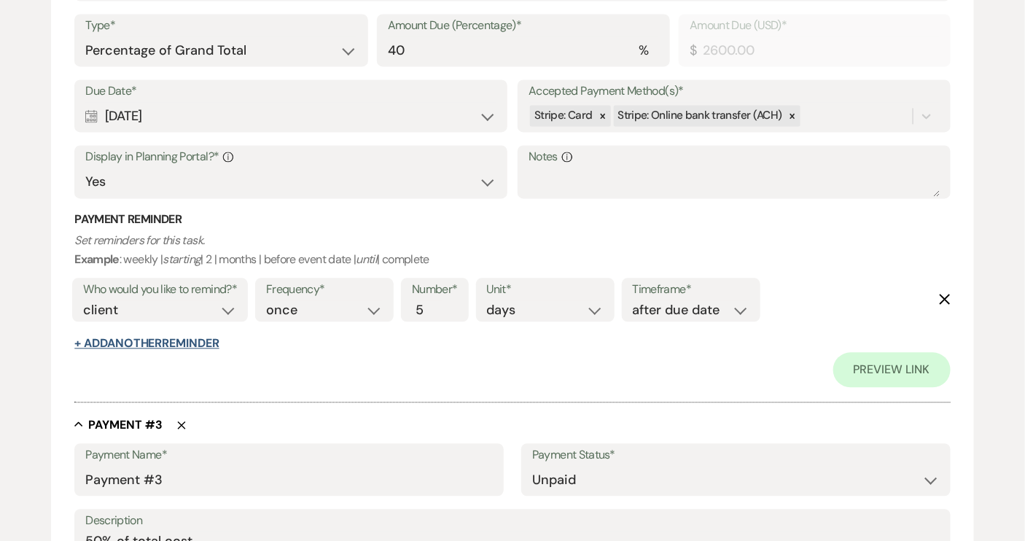
click at [206, 348] on button "+ Add Another Reminder" at bounding box center [146, 343] width 144 height 12
select select "client"
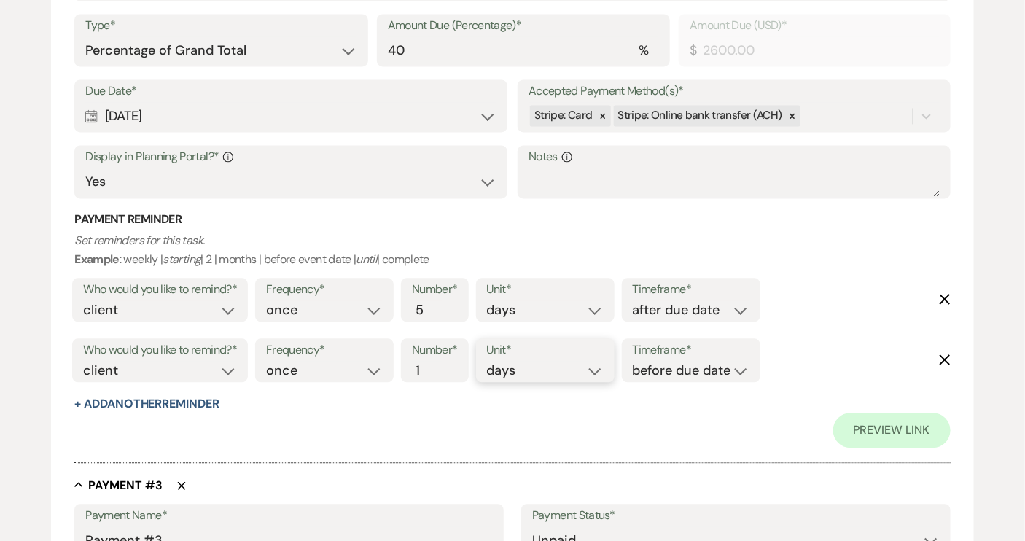
click at [596, 367] on select "days weeks months" at bounding box center [545, 371] width 117 height 20
select select "weeks"
click at [489, 361] on select "days weeks months" at bounding box center [545, 371] width 117 height 20
click at [746, 369] on select "before due date after due date on due date on custom date" at bounding box center [691, 371] width 117 height 20
select select "afterDueDate"
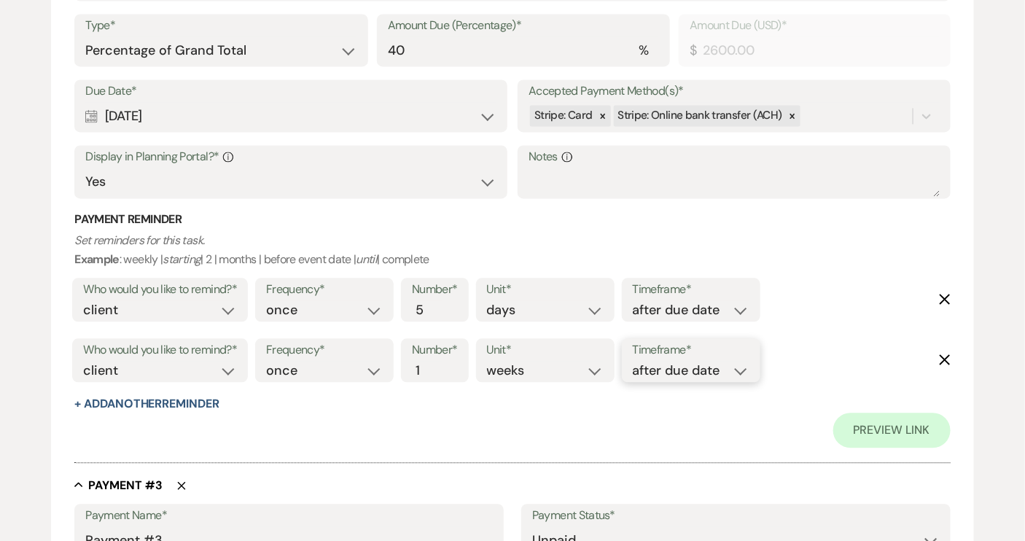
click at [635, 361] on select "before due date after due date on due date on custom date" at bounding box center [691, 371] width 117 height 20
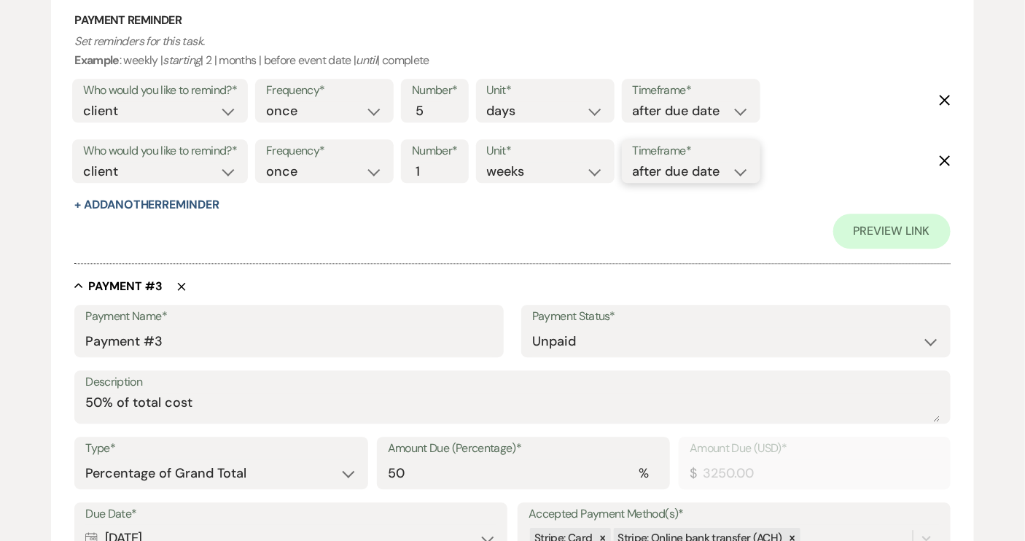
scroll to position [1656, 0]
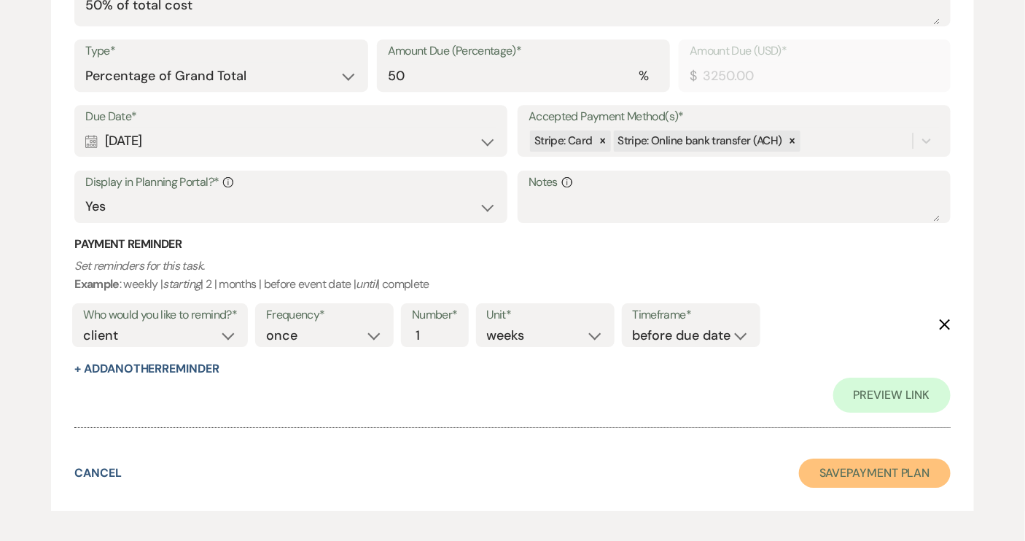
click at [860, 469] on button "Save Payment Plan" at bounding box center [875, 472] width 152 height 29
